Goal: Transaction & Acquisition: Purchase product/service

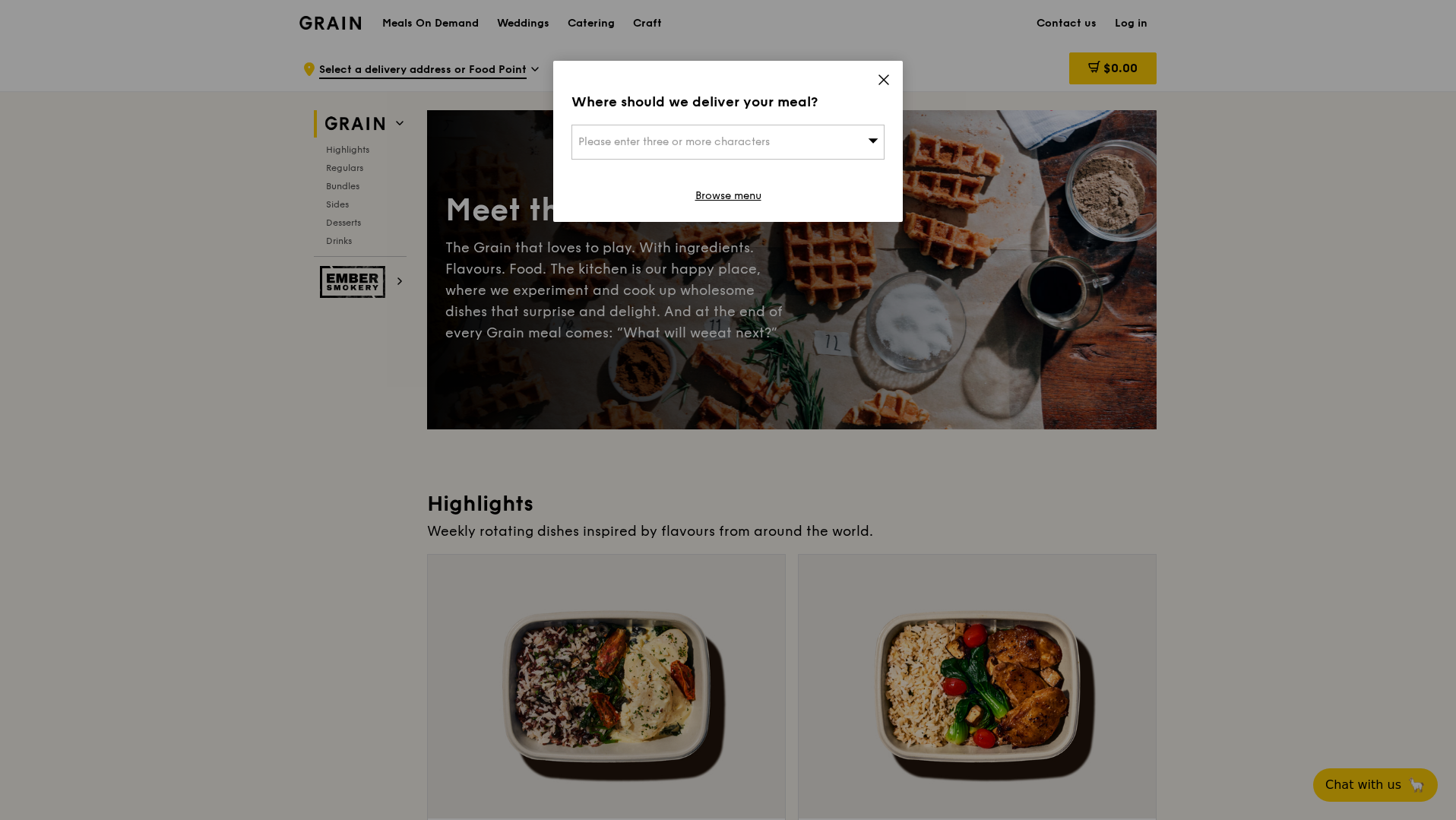
click at [871, 71] on div "Where should we deliver your meal? Please enter three or more characters Browse…" at bounding box center [728, 141] width 350 height 161
click at [888, 84] on icon at bounding box center [884, 80] width 14 height 14
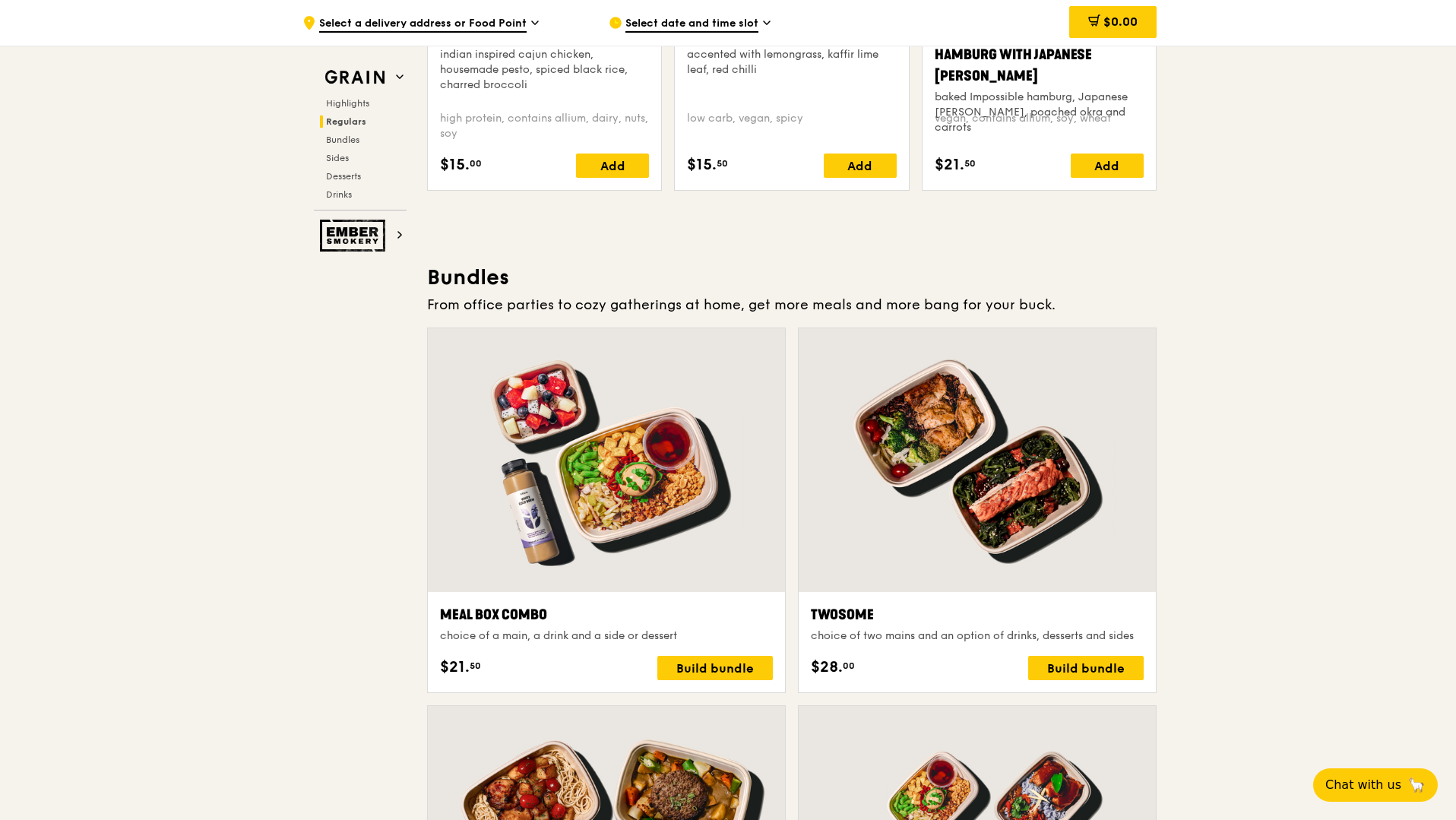
scroll to position [2171, 0]
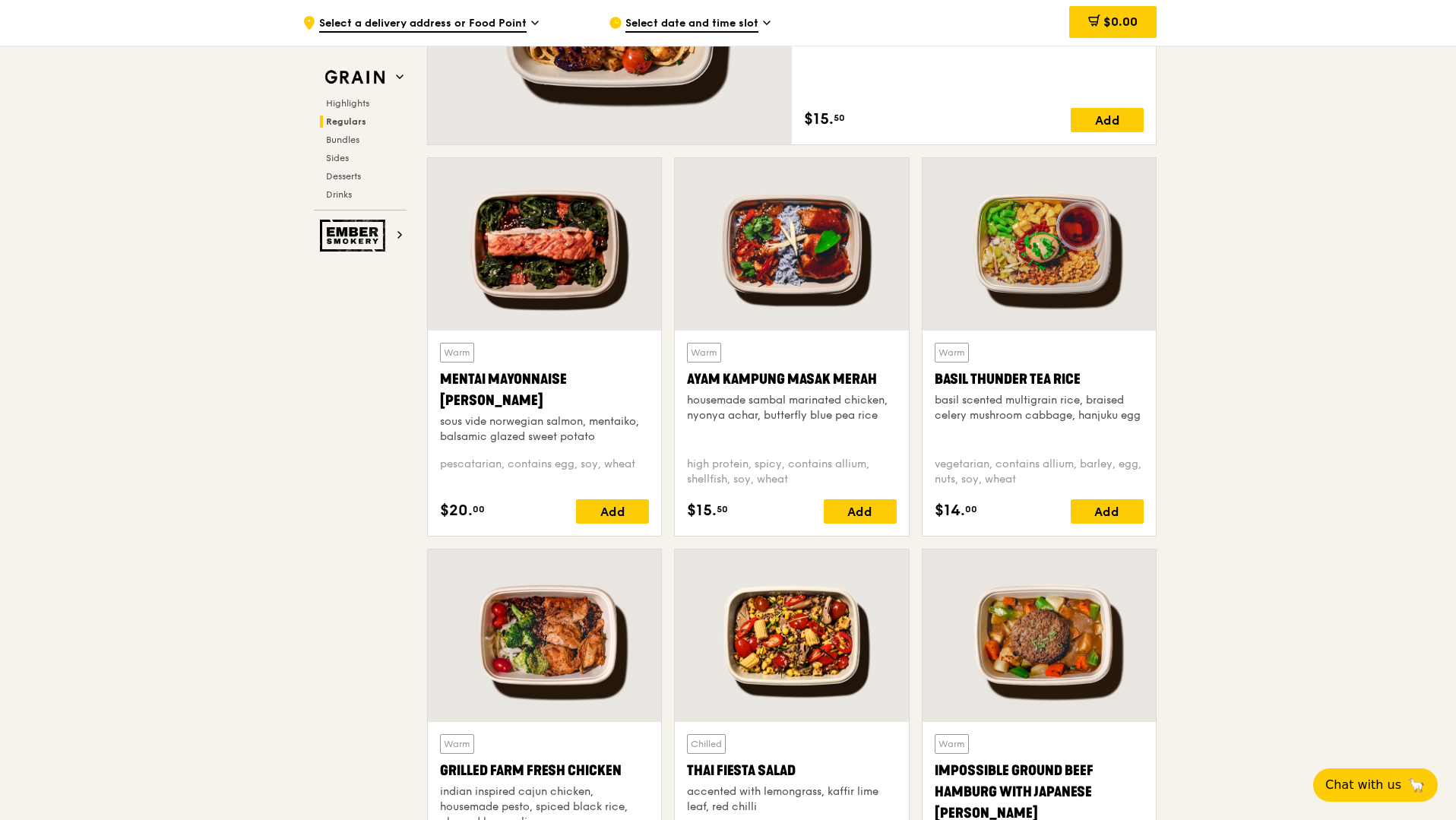
scroll to position [1264, 0]
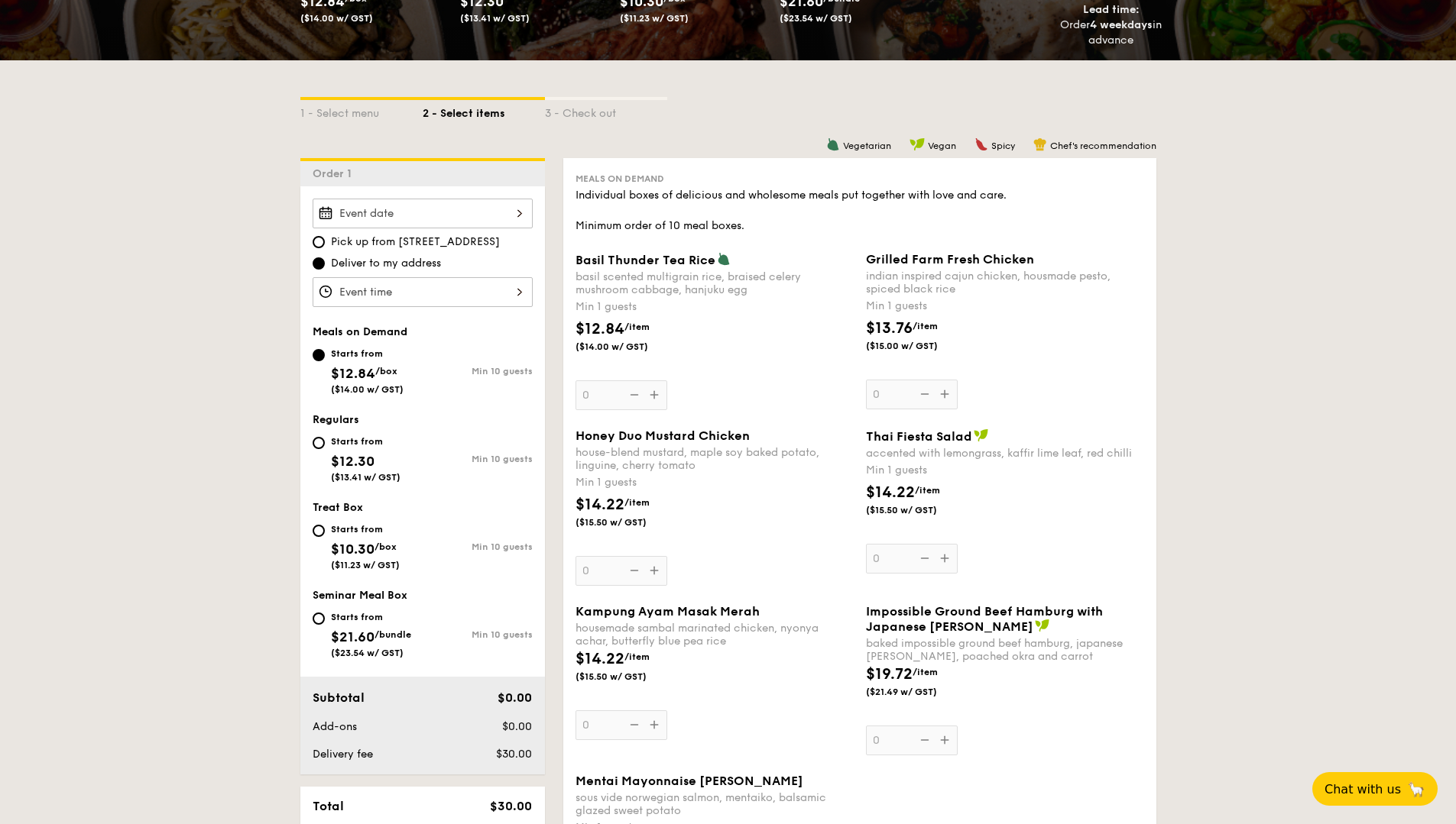
scroll to position [51, 0]
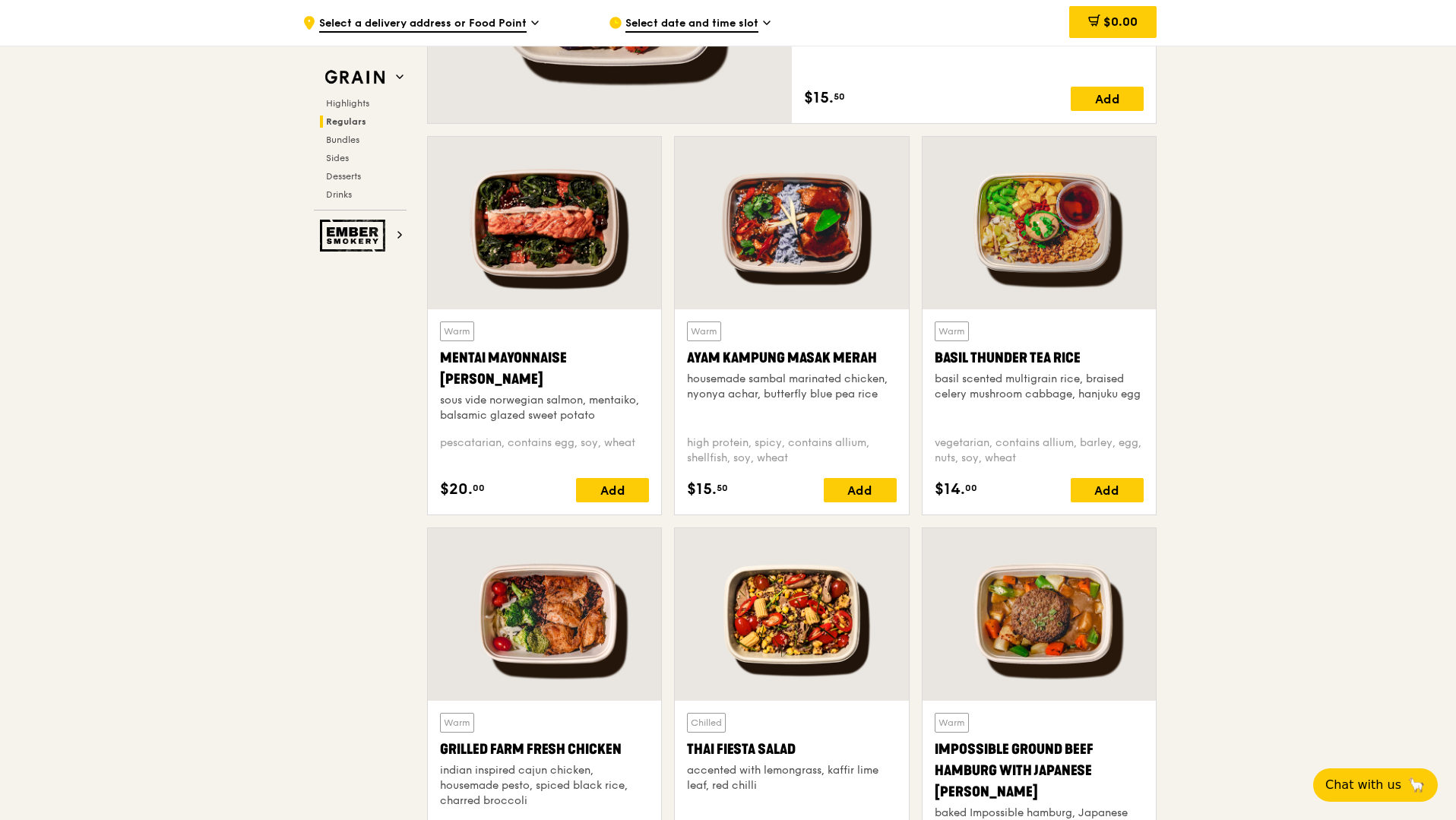
scroll to position [1272, 0]
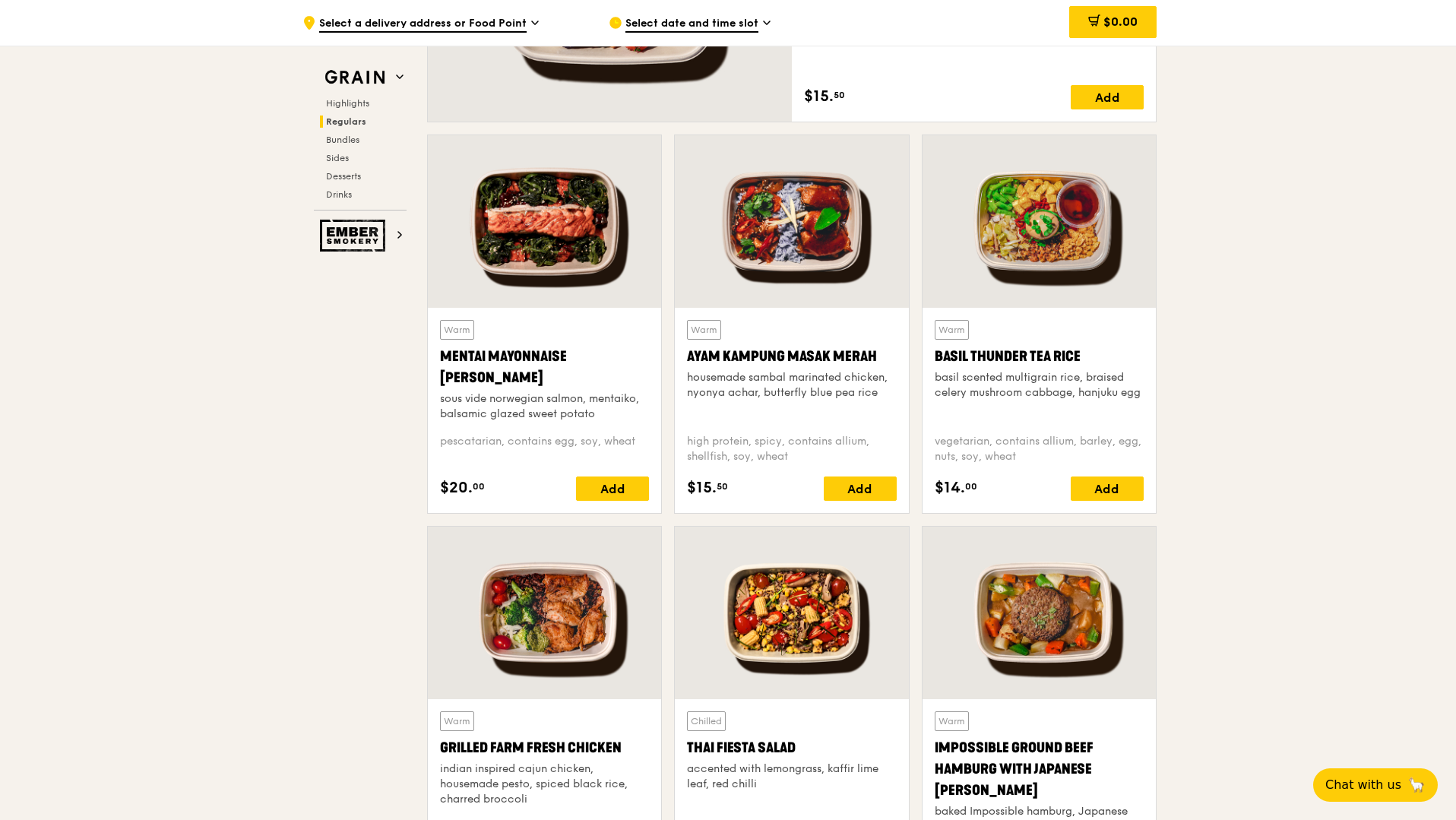
click at [1086, 209] on div at bounding box center [1039, 221] width 233 height 172
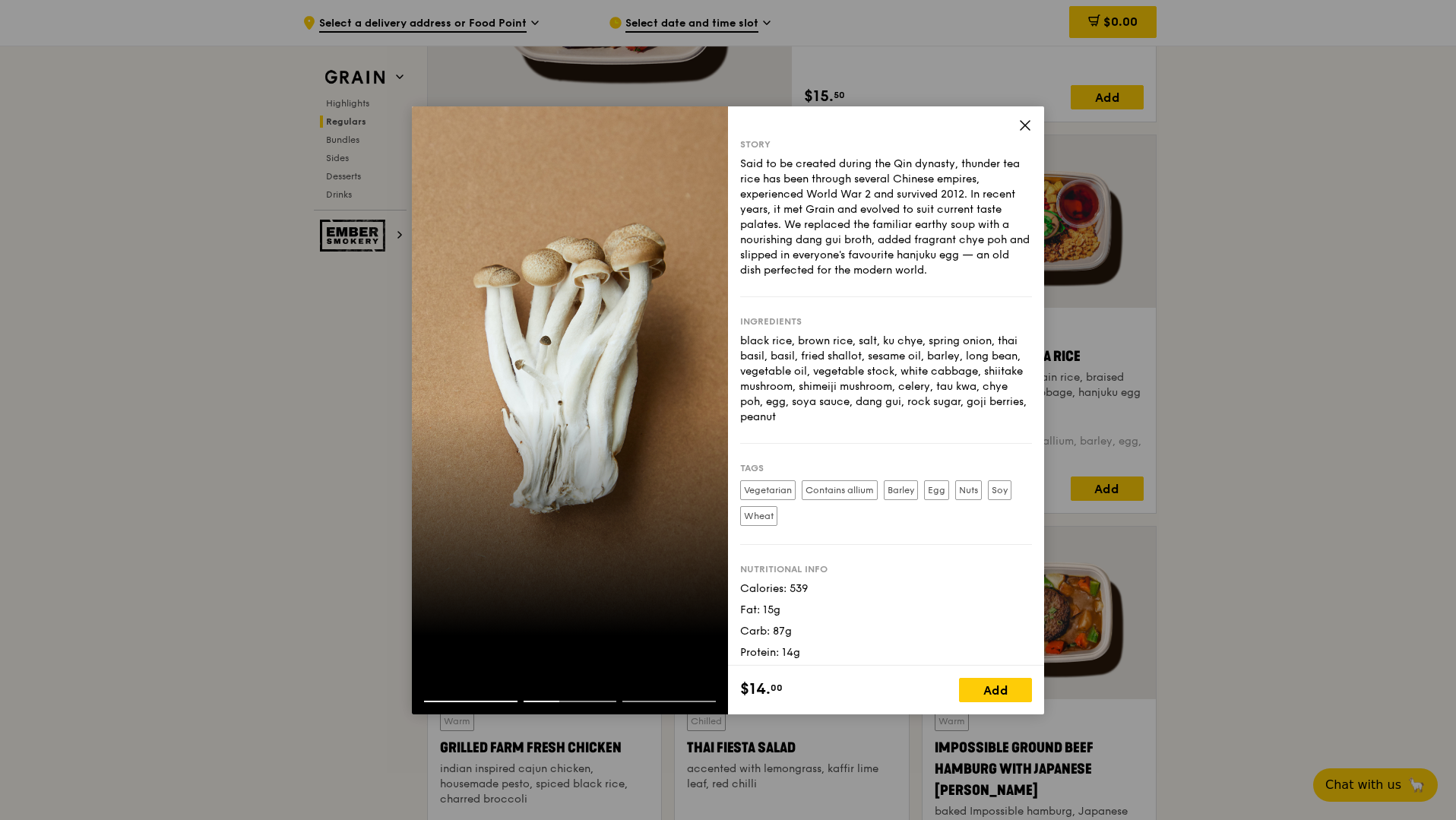
click at [1020, 125] on icon at bounding box center [1025, 126] width 14 height 14
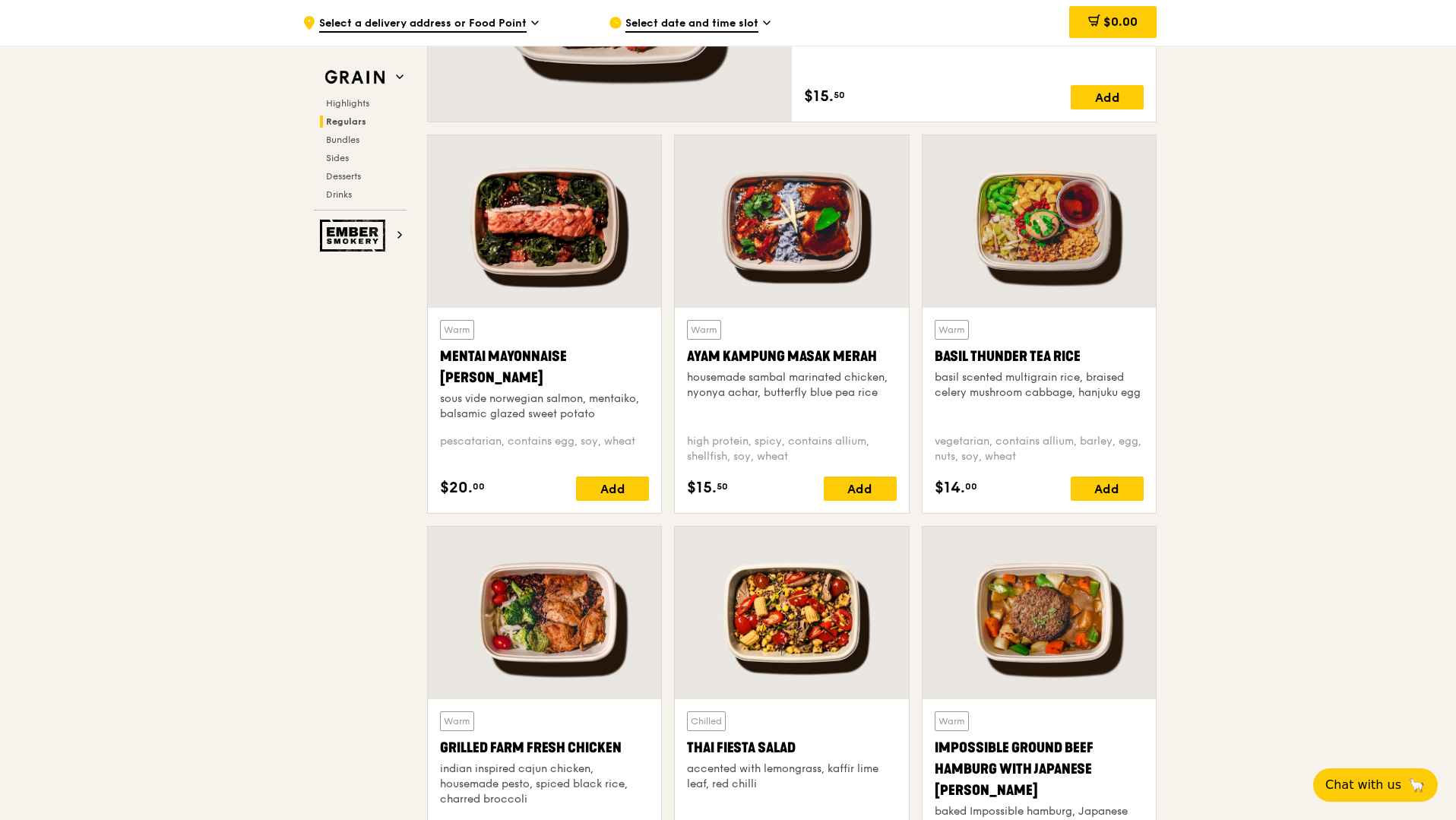
click at [845, 256] on div at bounding box center [791, 221] width 233 height 172
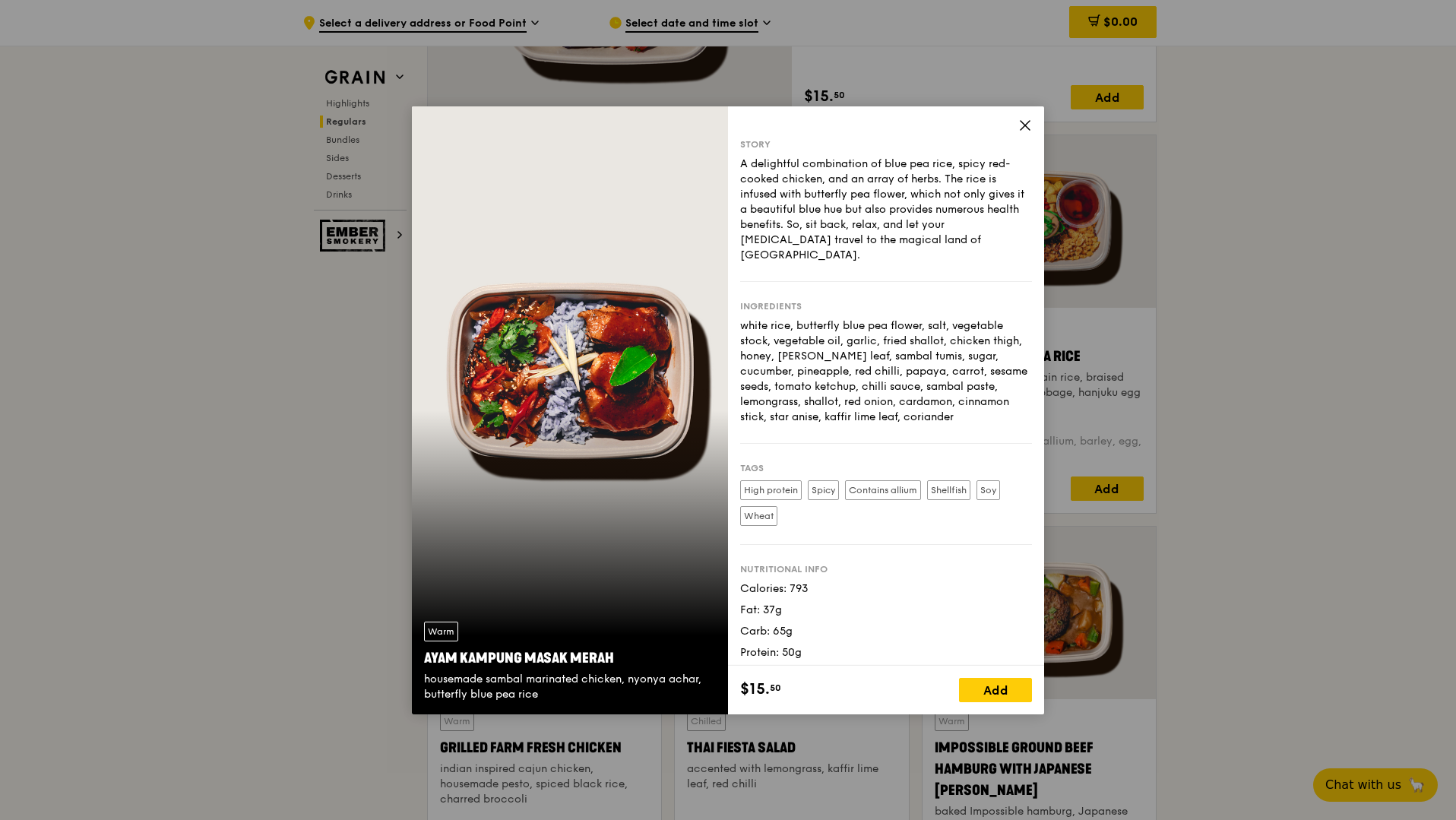
click at [1026, 126] on icon at bounding box center [1025, 125] width 9 height 9
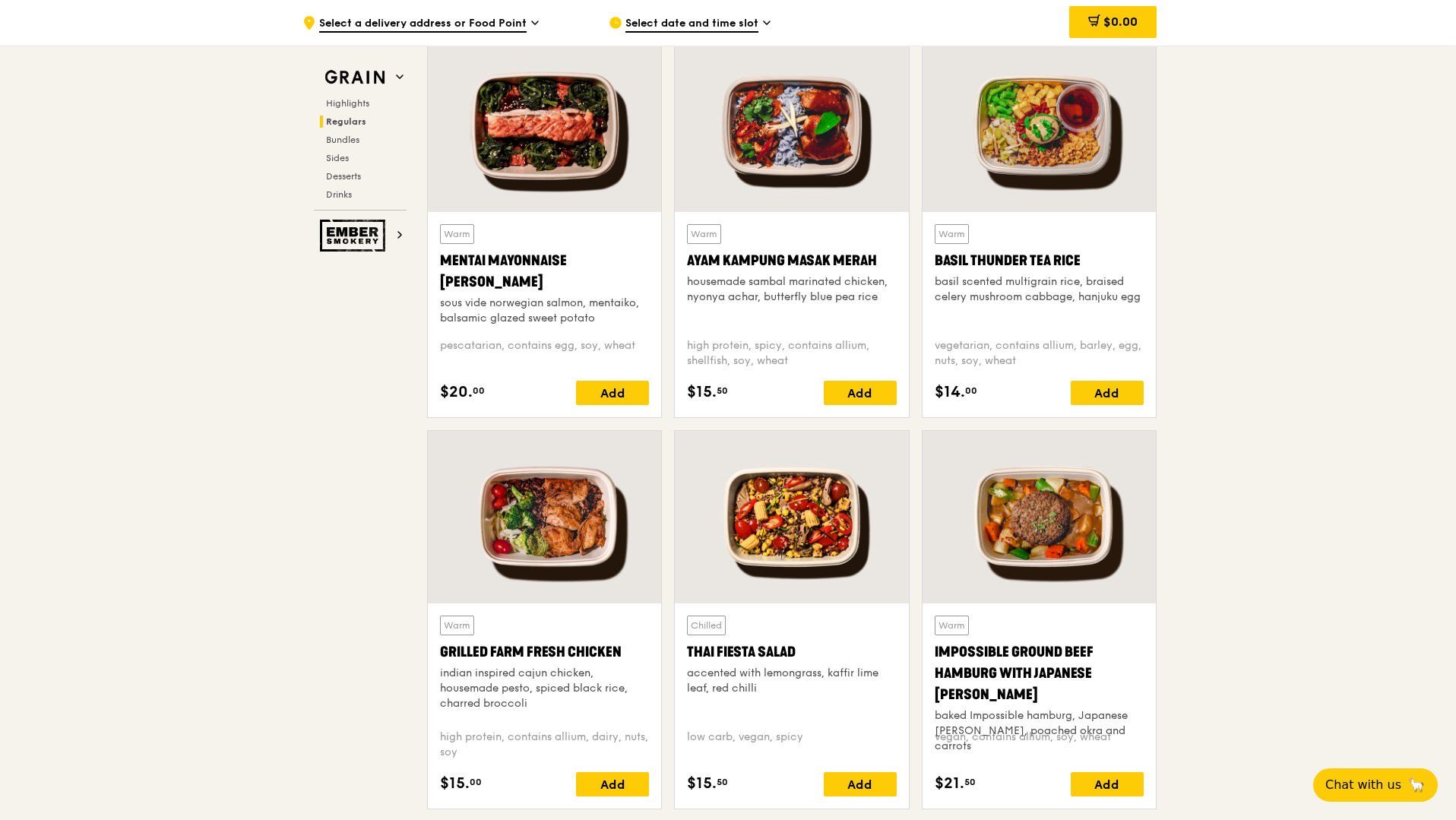
scroll to position [1371, 0]
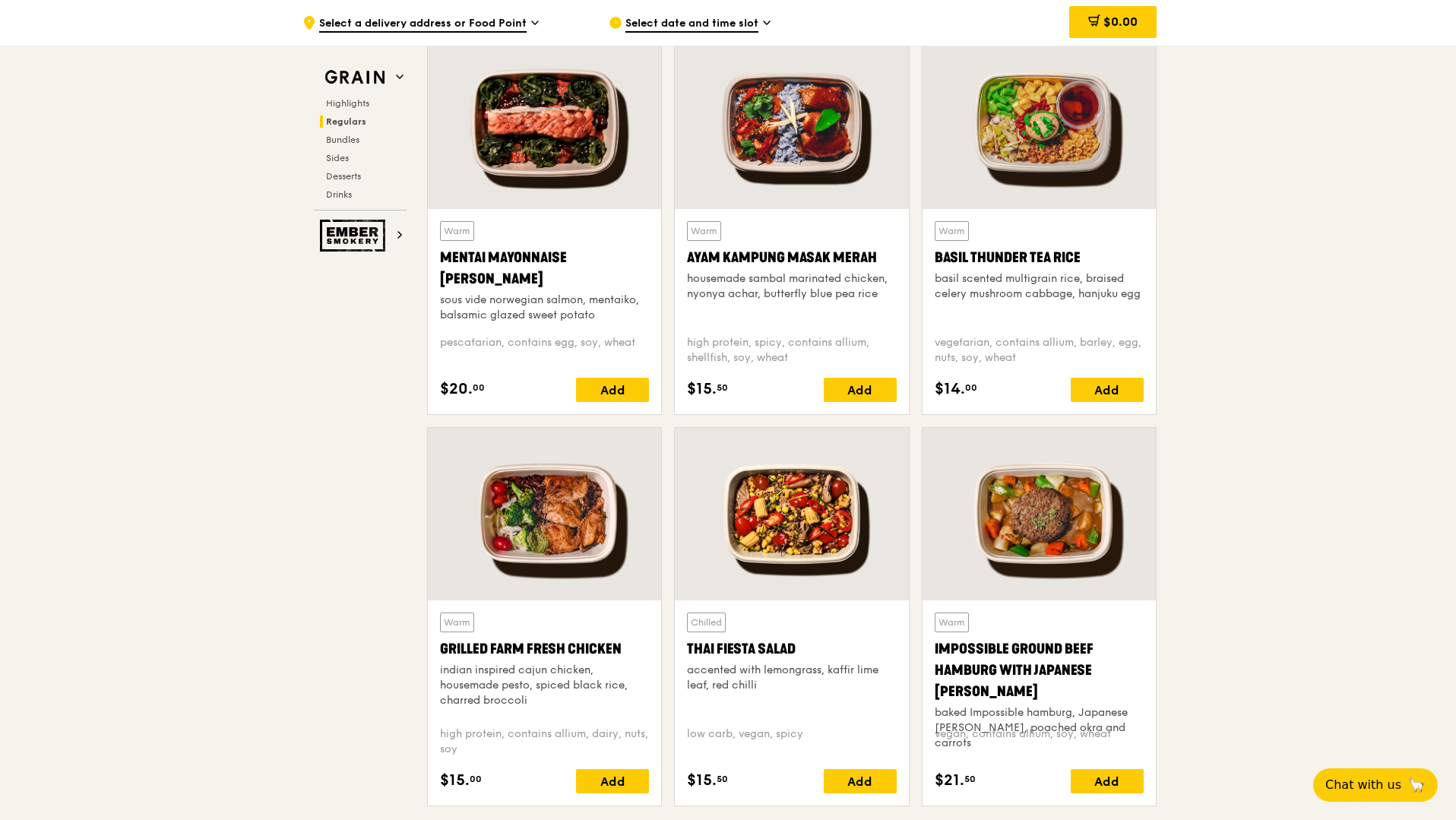
click at [605, 527] on div at bounding box center [544, 514] width 233 height 172
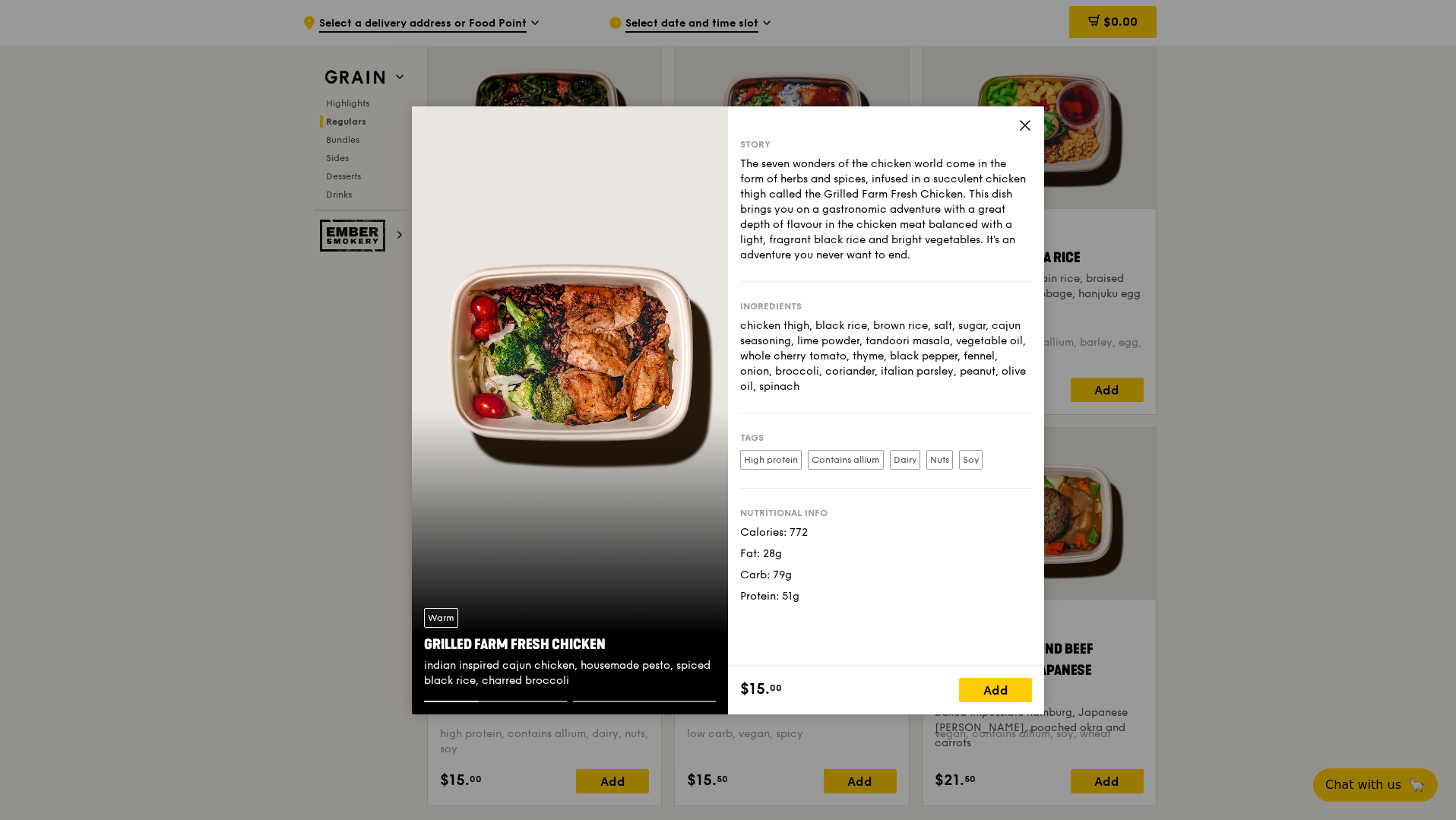
click at [1027, 127] on icon at bounding box center [1025, 126] width 14 height 14
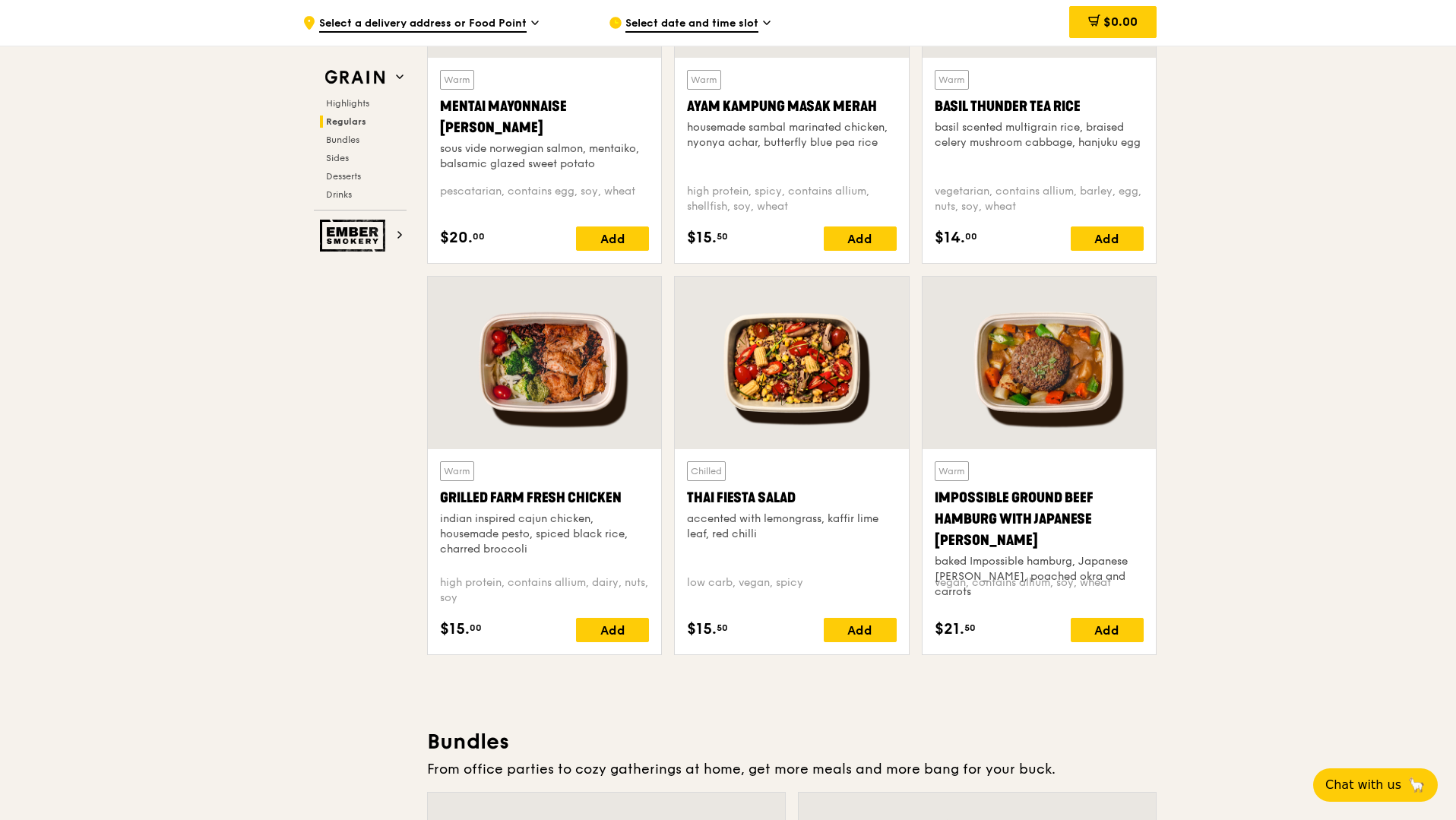
scroll to position [1522, 0]
click at [1032, 426] on div at bounding box center [1039, 363] width 233 height 172
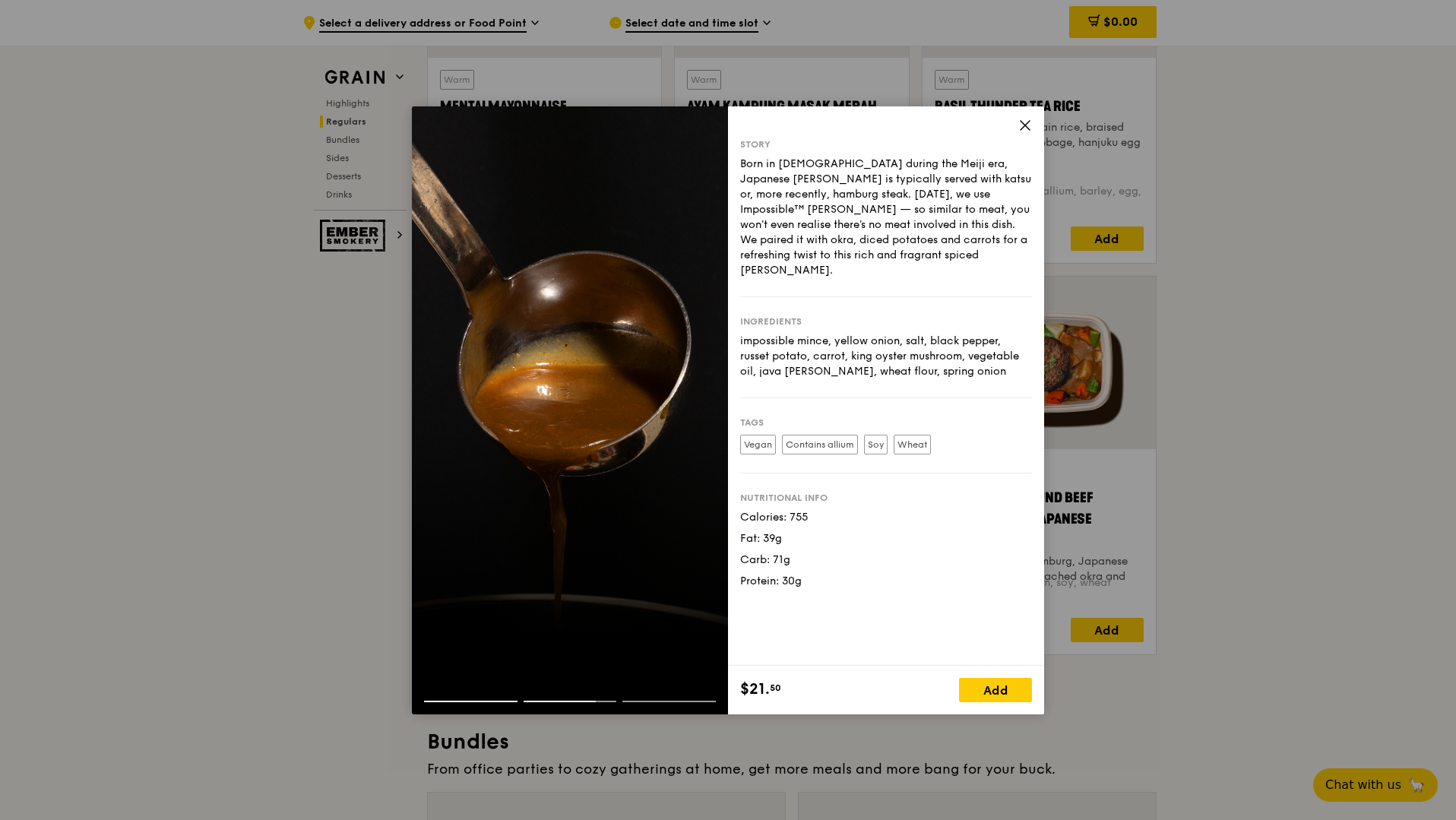
click at [1025, 127] on icon at bounding box center [1025, 126] width 14 height 14
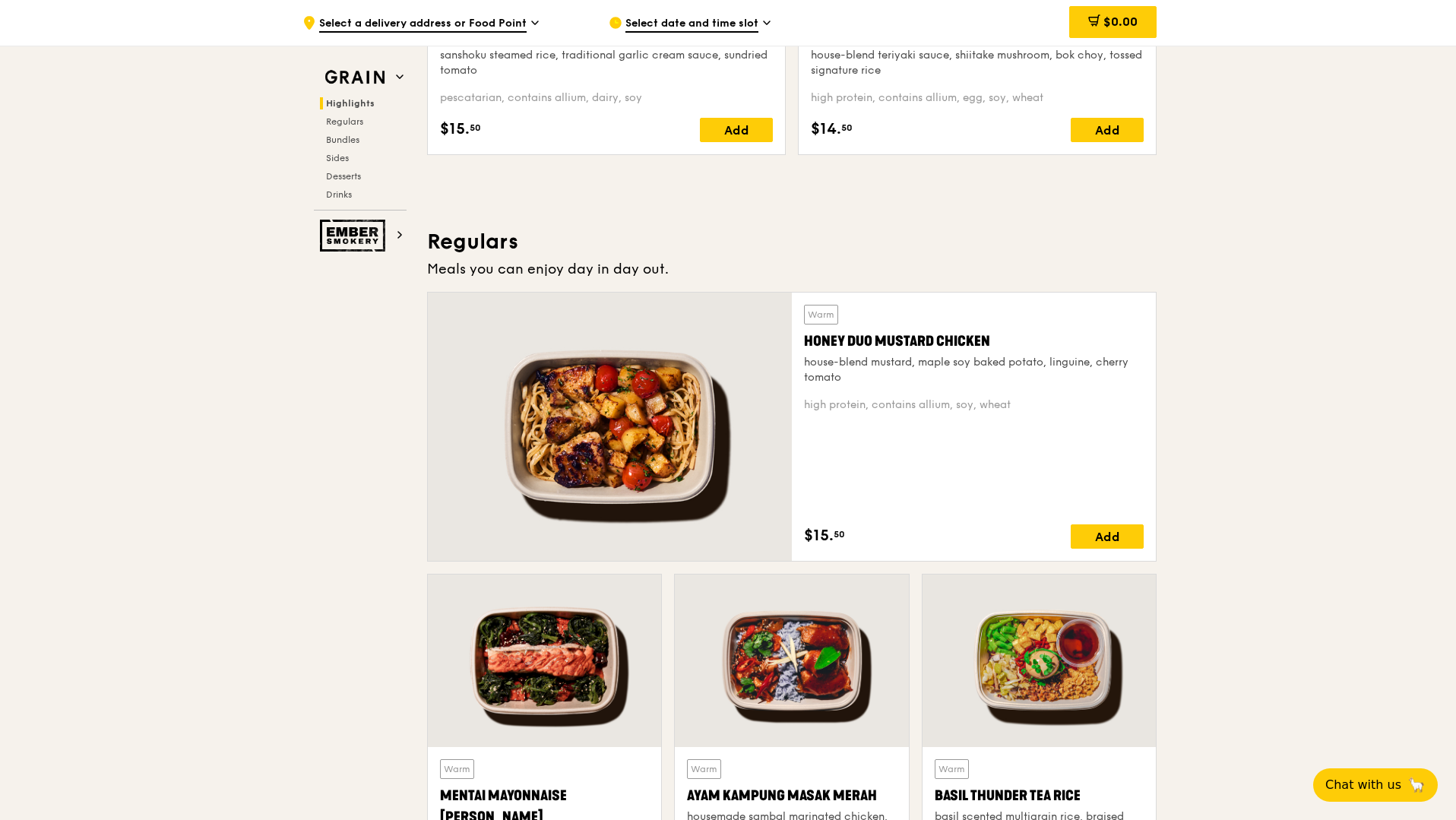
scroll to position [832, 0]
